Goal: Find contact information: Find contact information

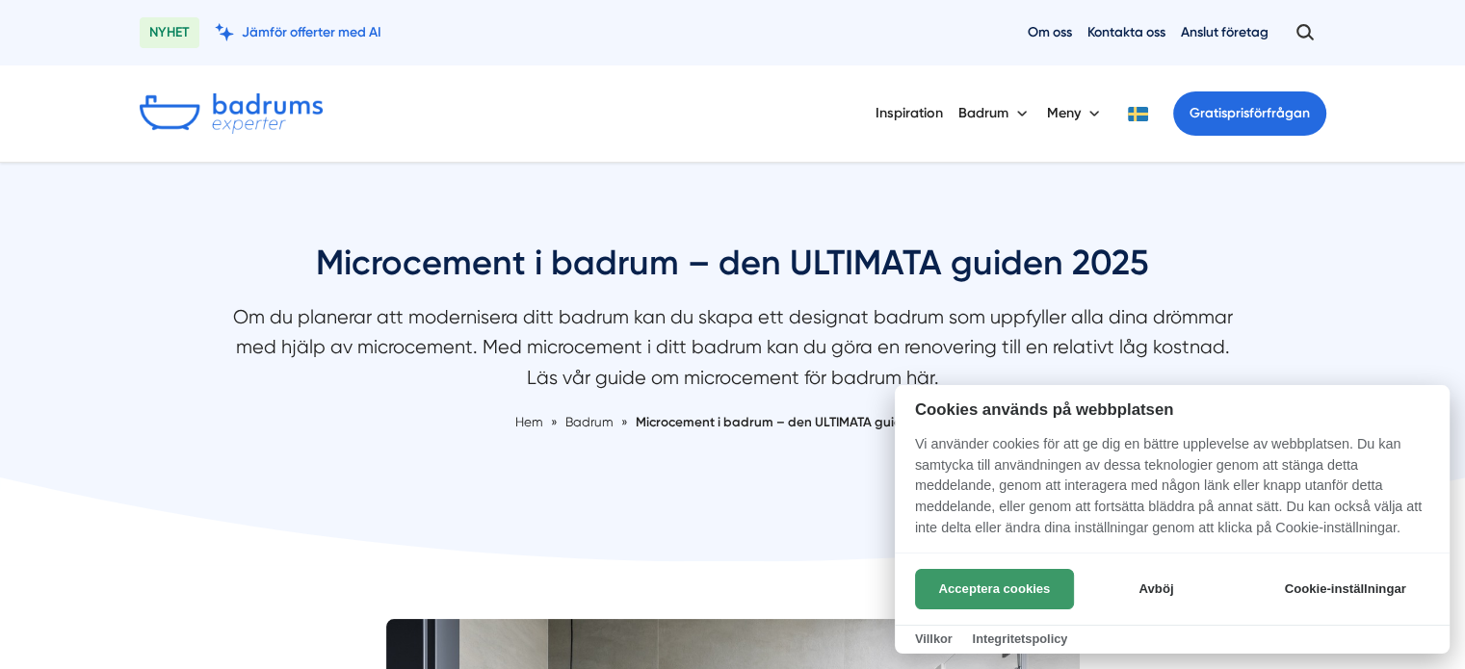
click at [1038, 595] on button "Acceptera cookies" at bounding box center [994, 589] width 159 height 40
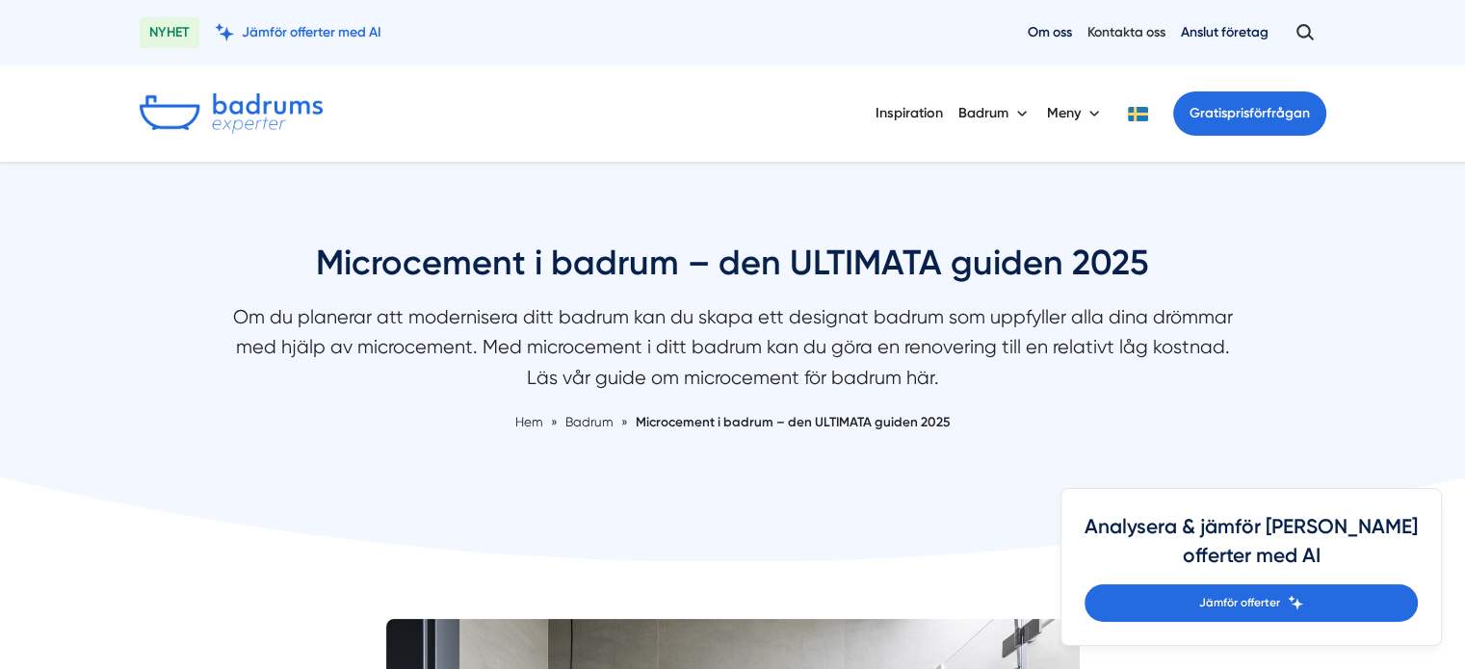
click at [1131, 26] on link "Kontakta oss" at bounding box center [1126, 32] width 78 height 18
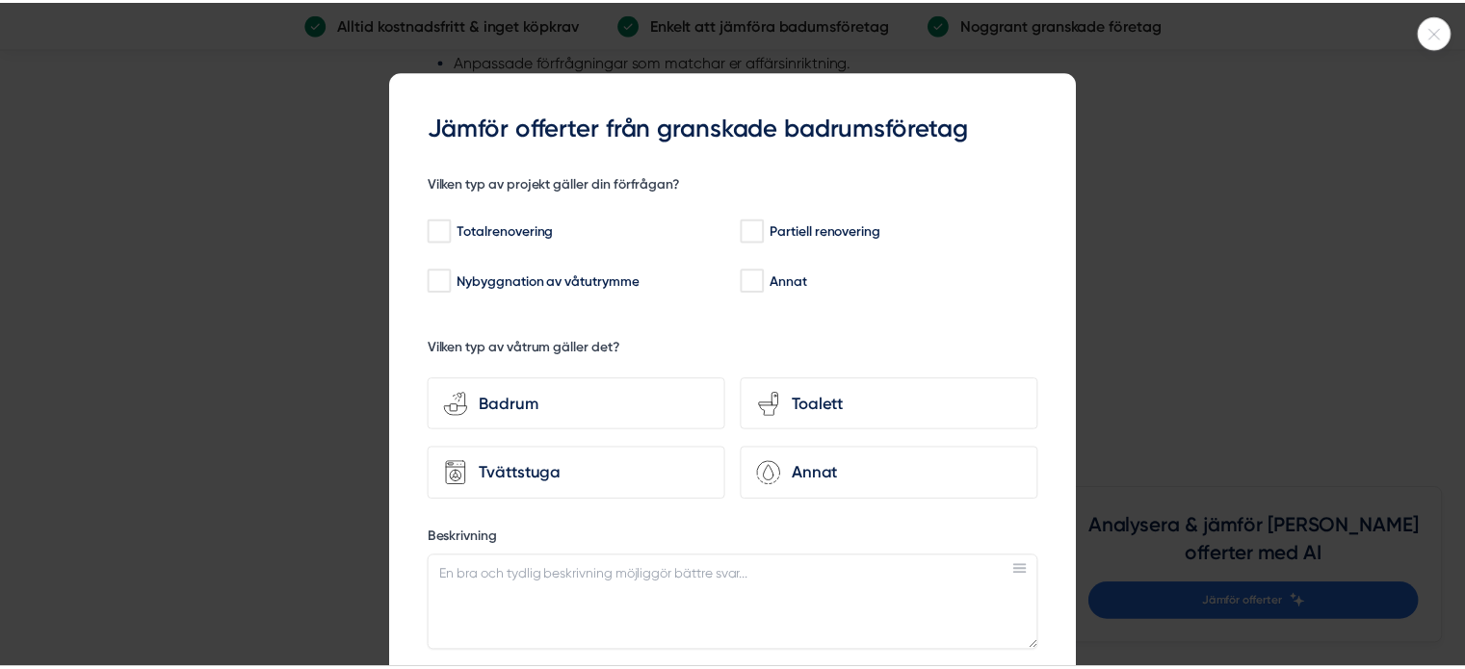
scroll to position [3467, 0]
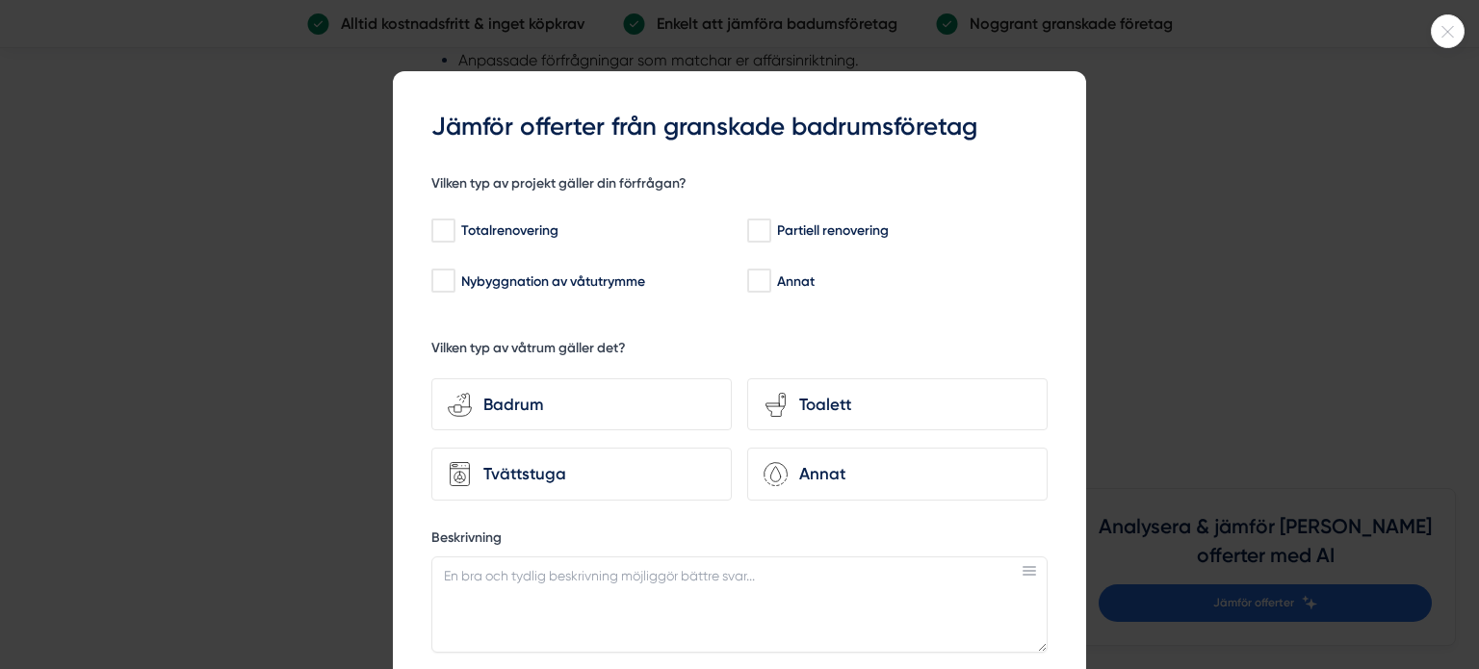
click at [1449, 34] on icon at bounding box center [1448, 32] width 32 height 12
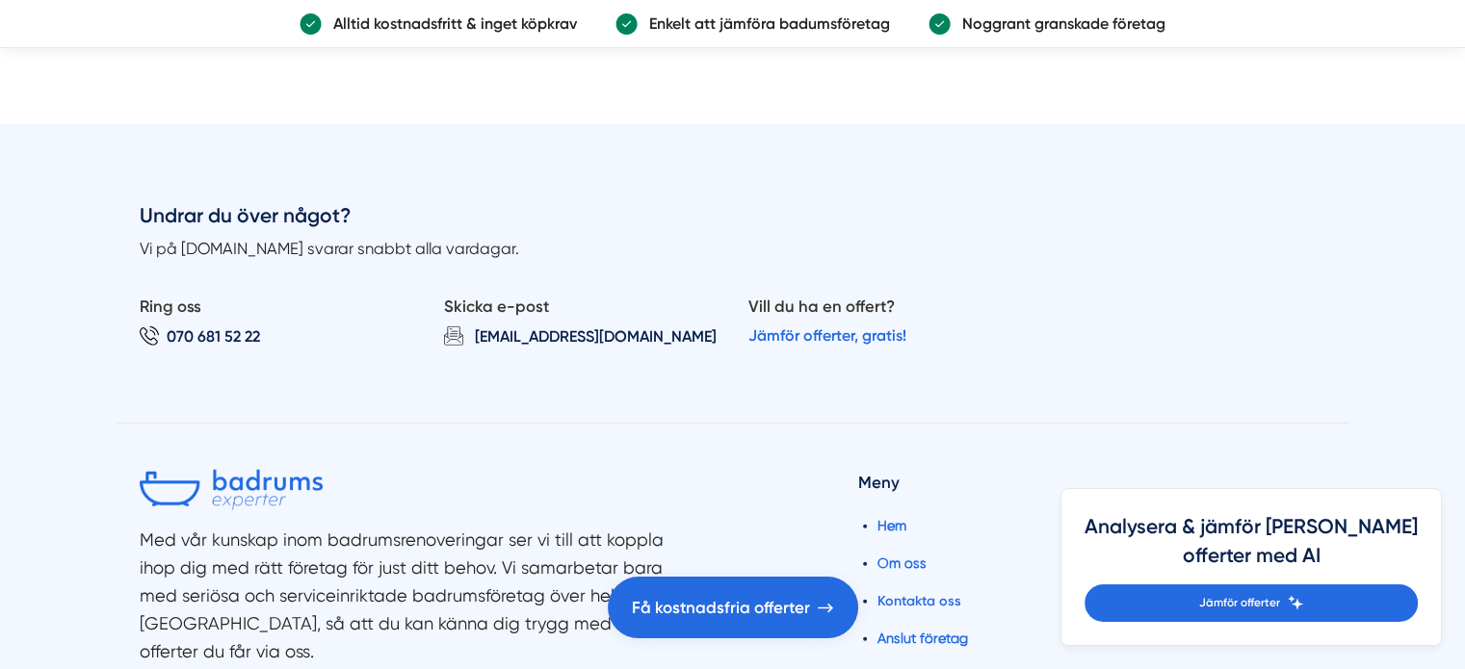
scroll to position [5586, 0]
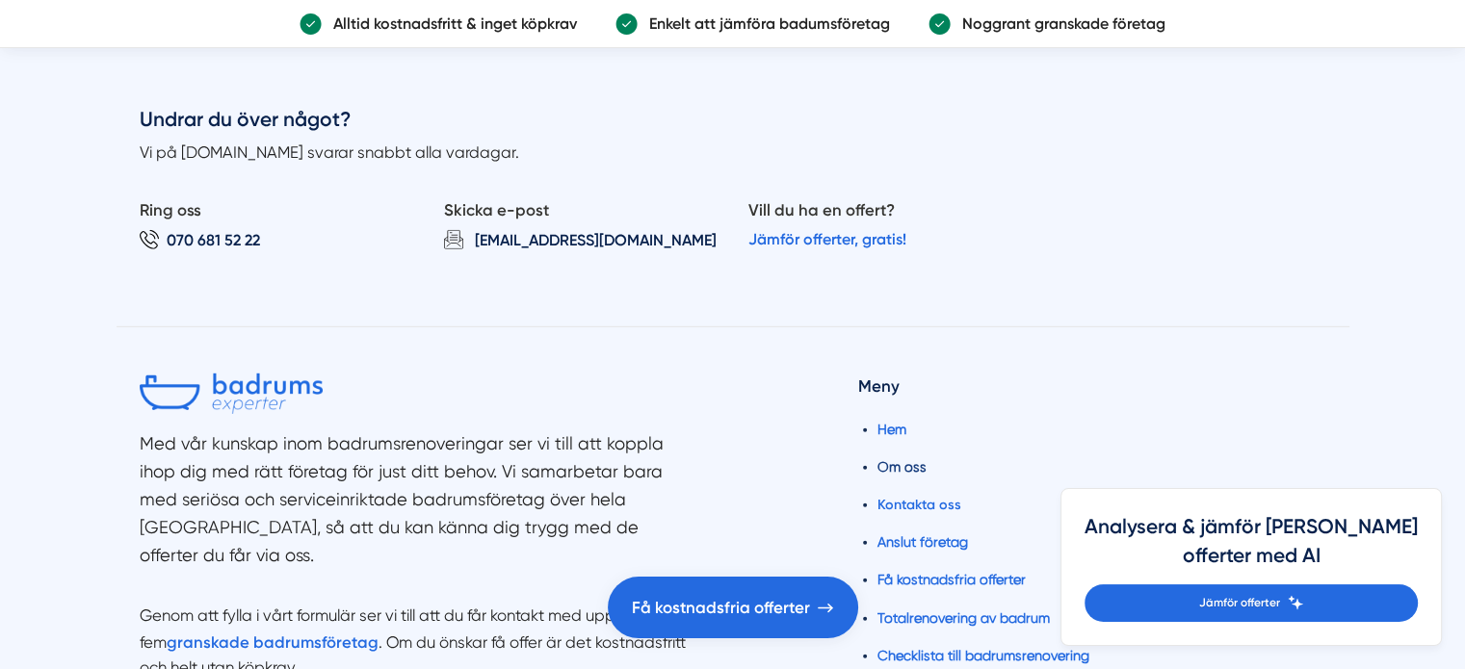
click at [913, 459] on link "Om oss" at bounding box center [901, 466] width 49 height 15
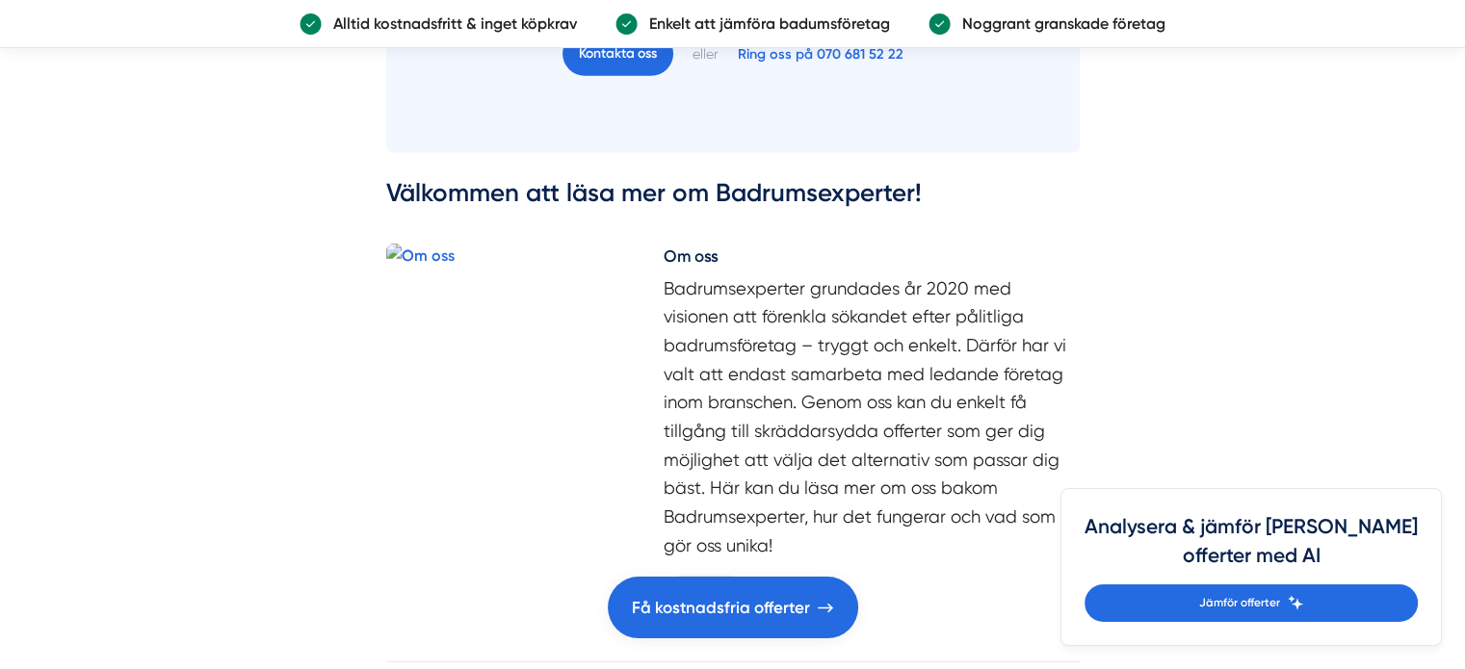
scroll to position [5297, 0]
